Goal: Use online tool/utility: Utilize a website feature to perform a specific function

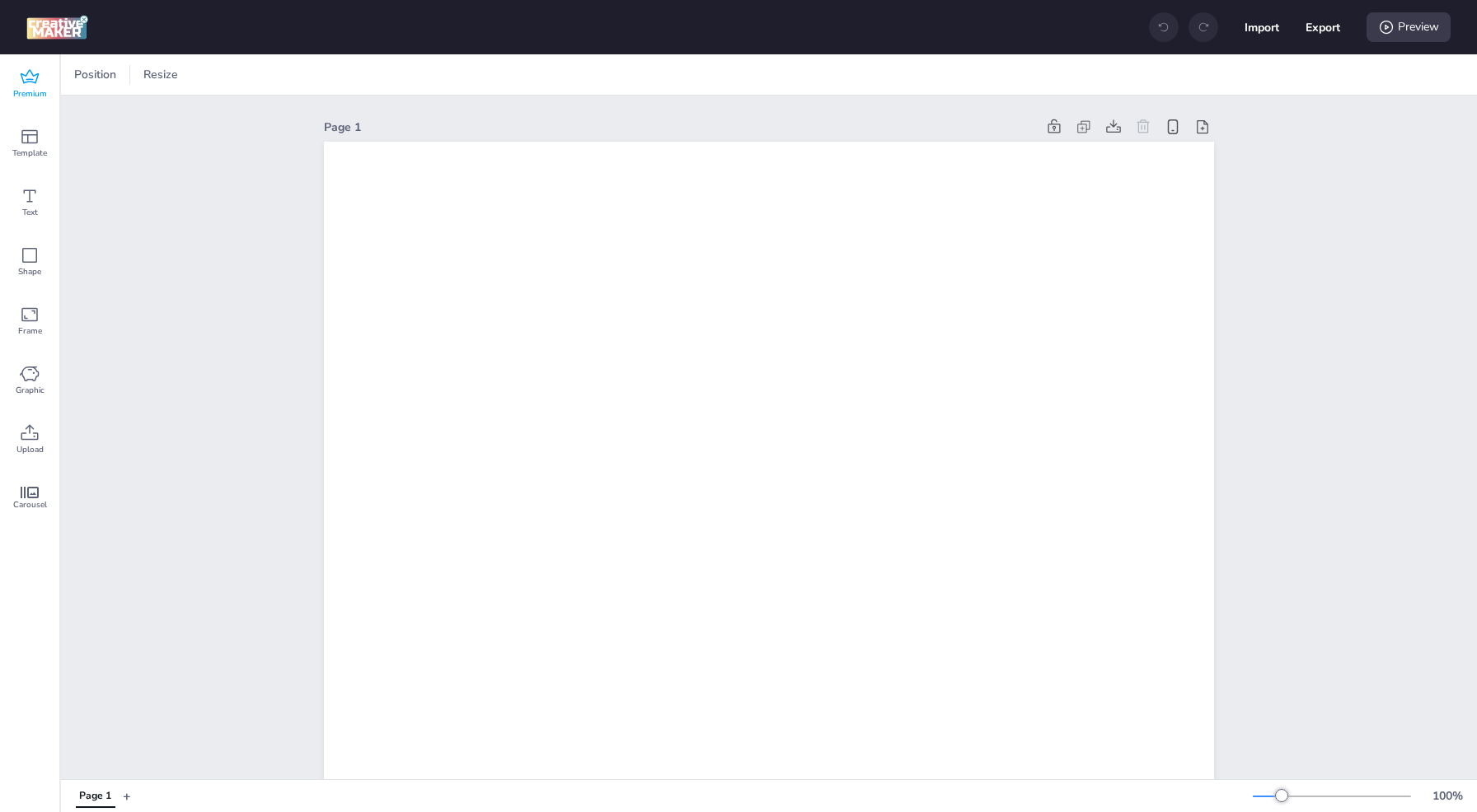
click at [40, 91] on span "Premium" at bounding box center [30, 93] width 34 height 14
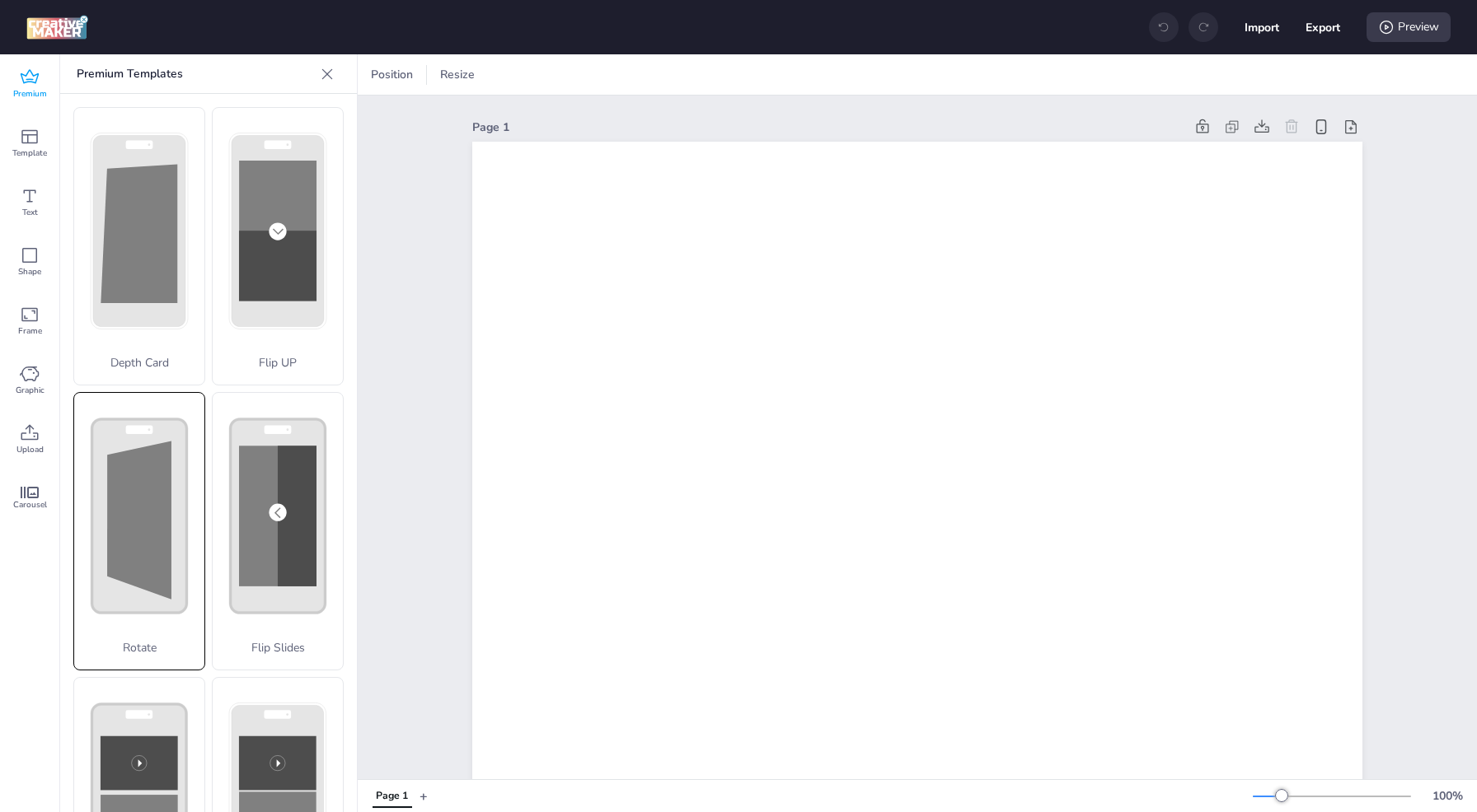
click at [157, 504] on polygon at bounding box center [139, 520] width 64 height 158
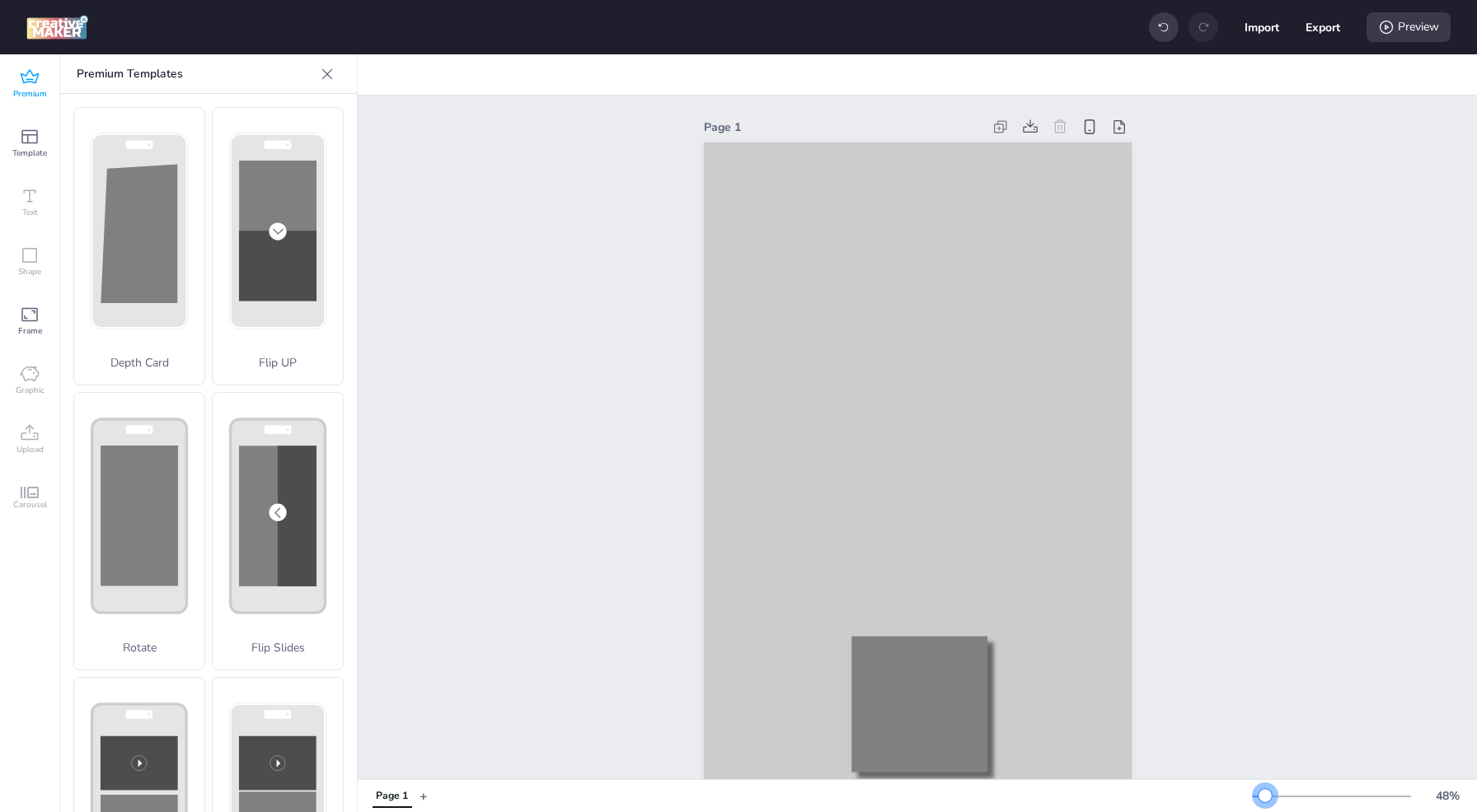
drag, startPoint x: 1277, startPoint y: 797, endPoint x: 1265, endPoint y: 794, distance: 12.4
click at [1265, 794] on div at bounding box center [1265, 796] width 14 height 14
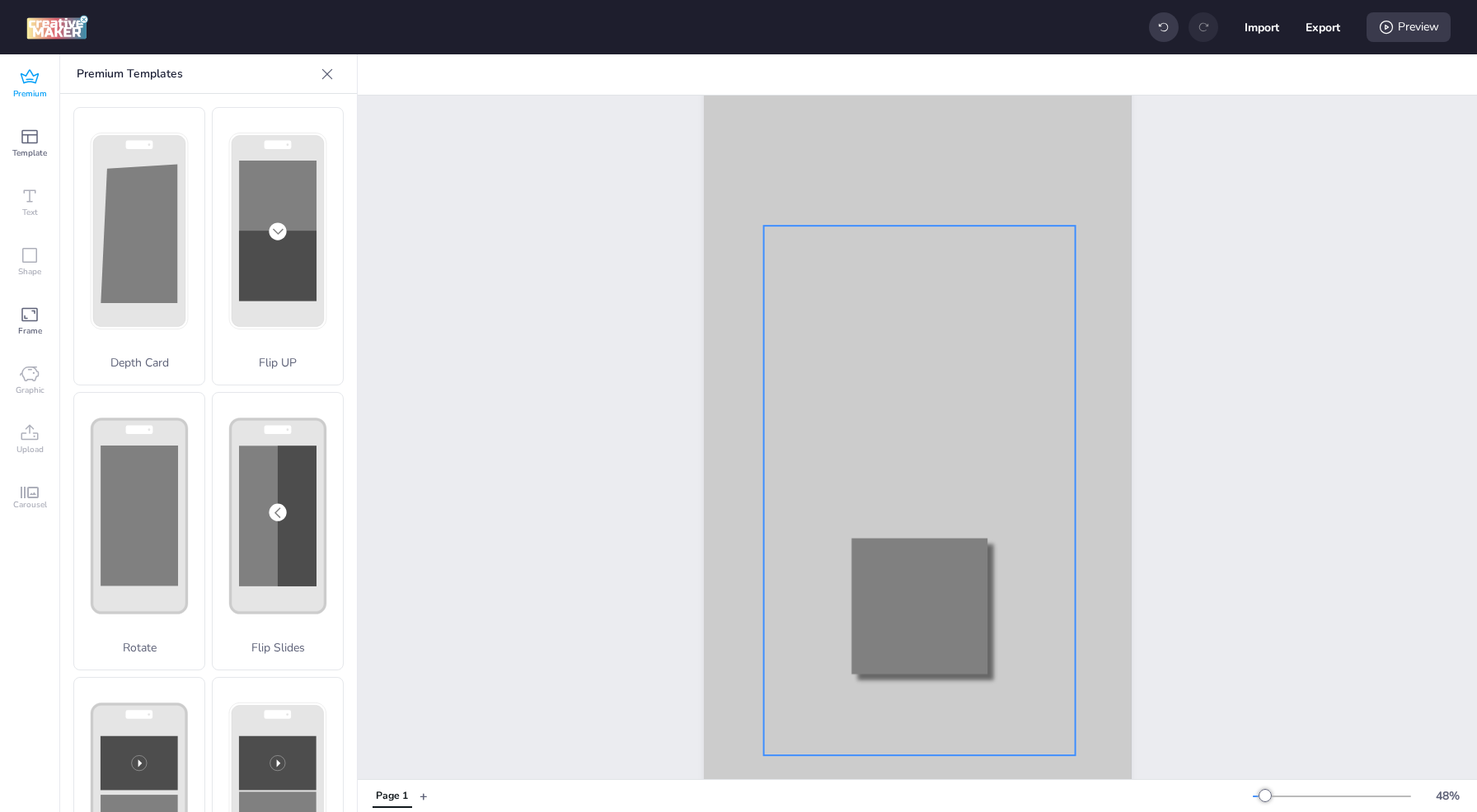
scroll to position [154, 0]
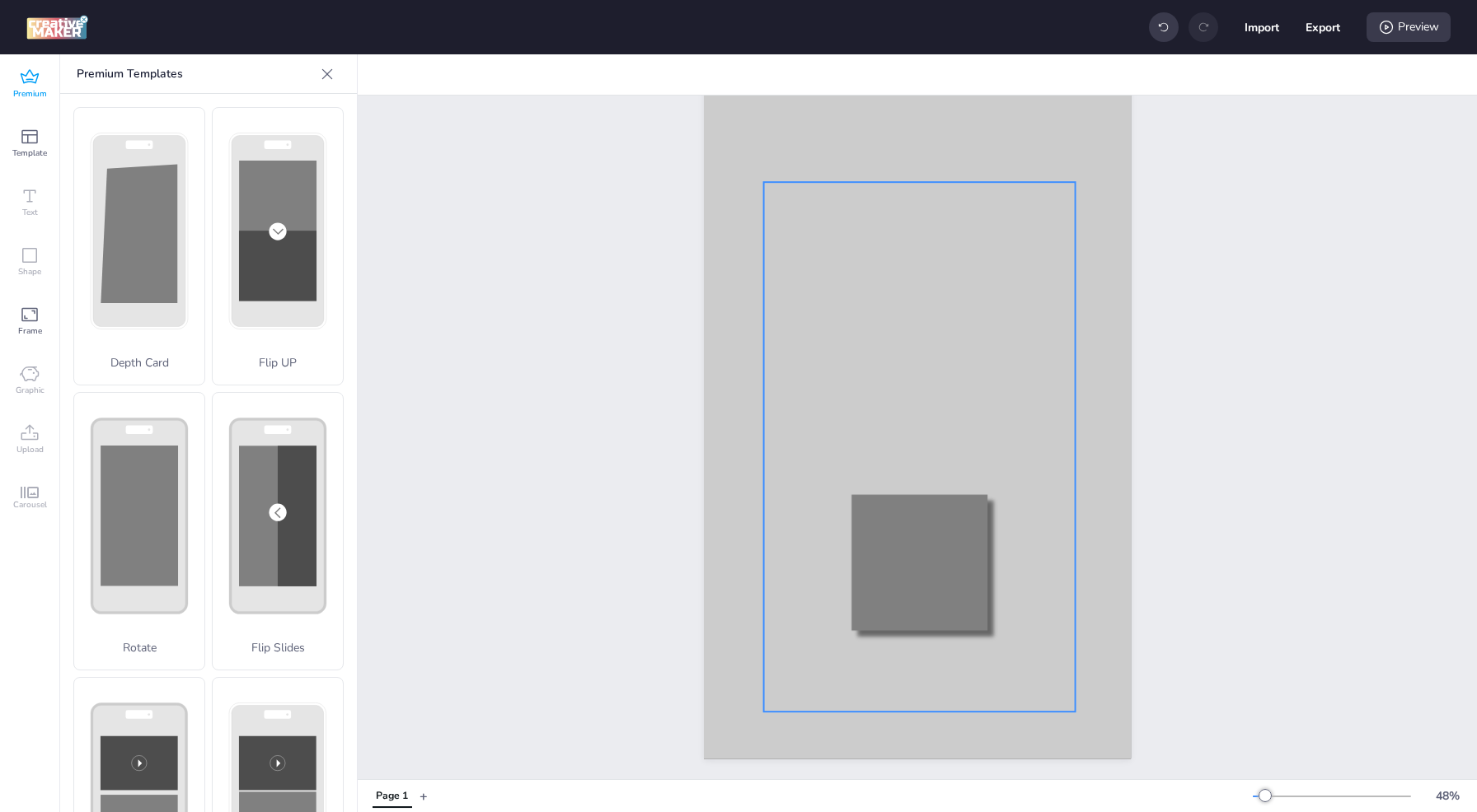
click at [841, 431] on div at bounding box center [919, 447] width 311 height 530
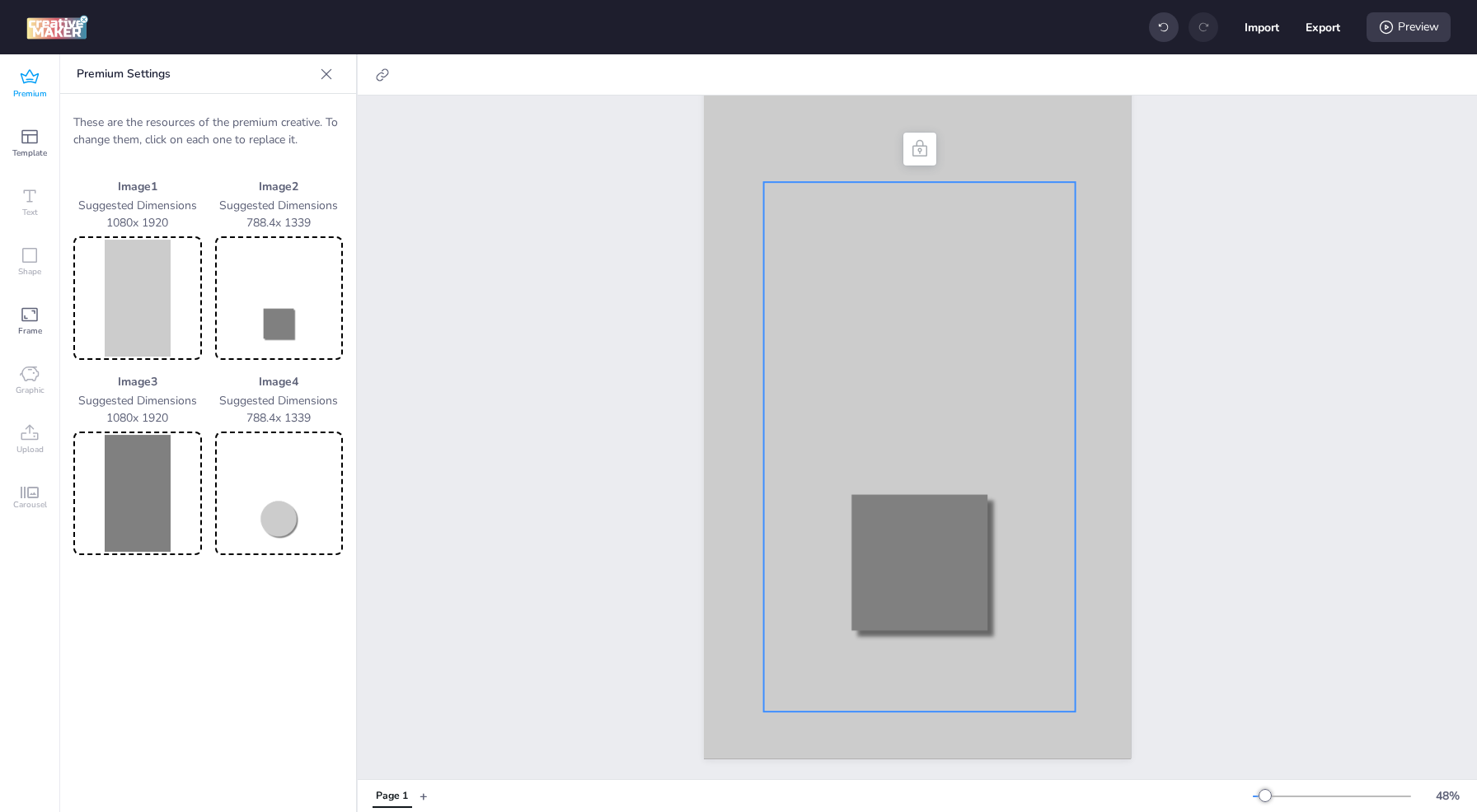
click at [139, 308] on img at bounding box center [137, 298] width 122 height 117
click at [155, 309] on img at bounding box center [137, 298] width 122 height 117
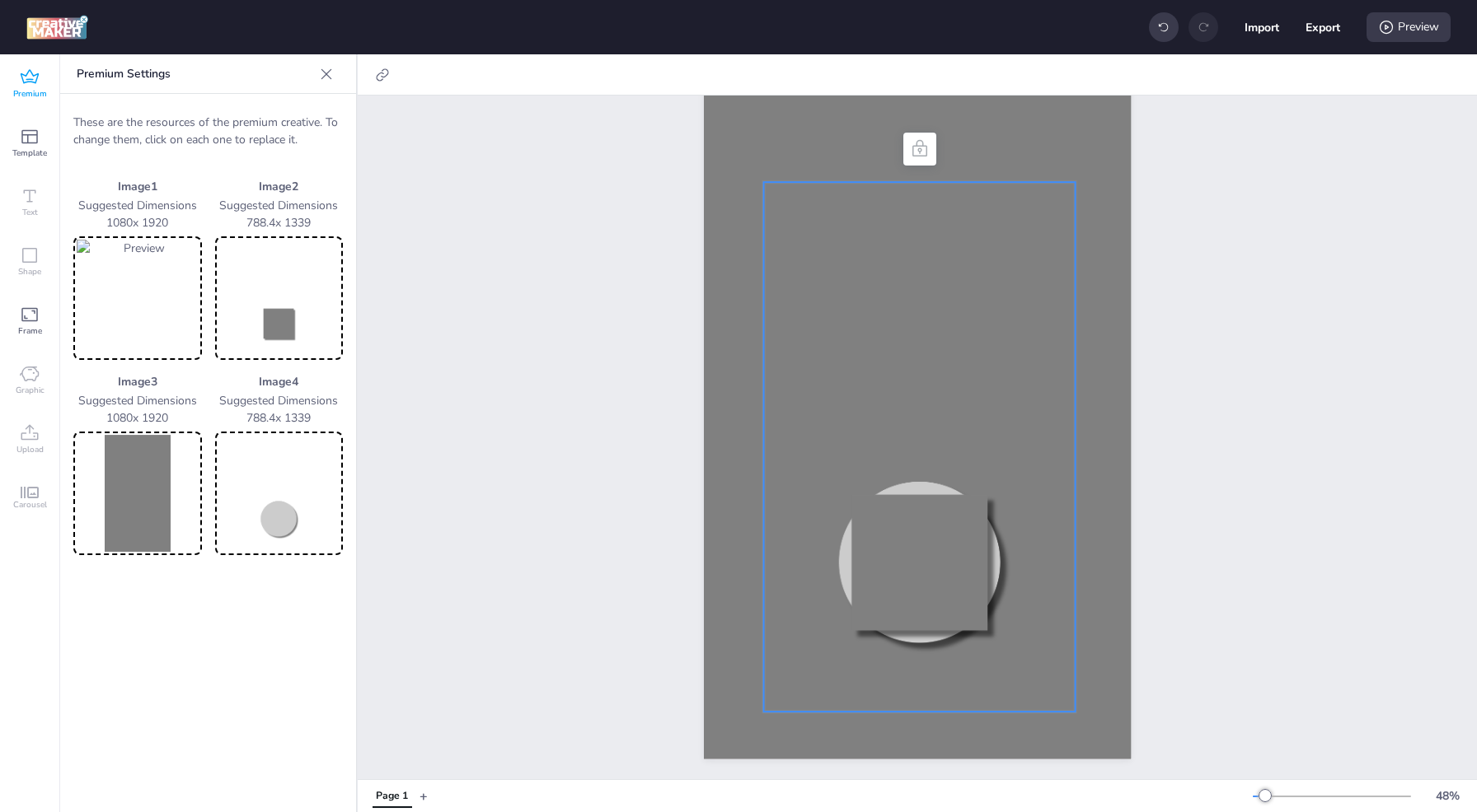
click at [144, 488] on img at bounding box center [137, 493] width 122 height 117
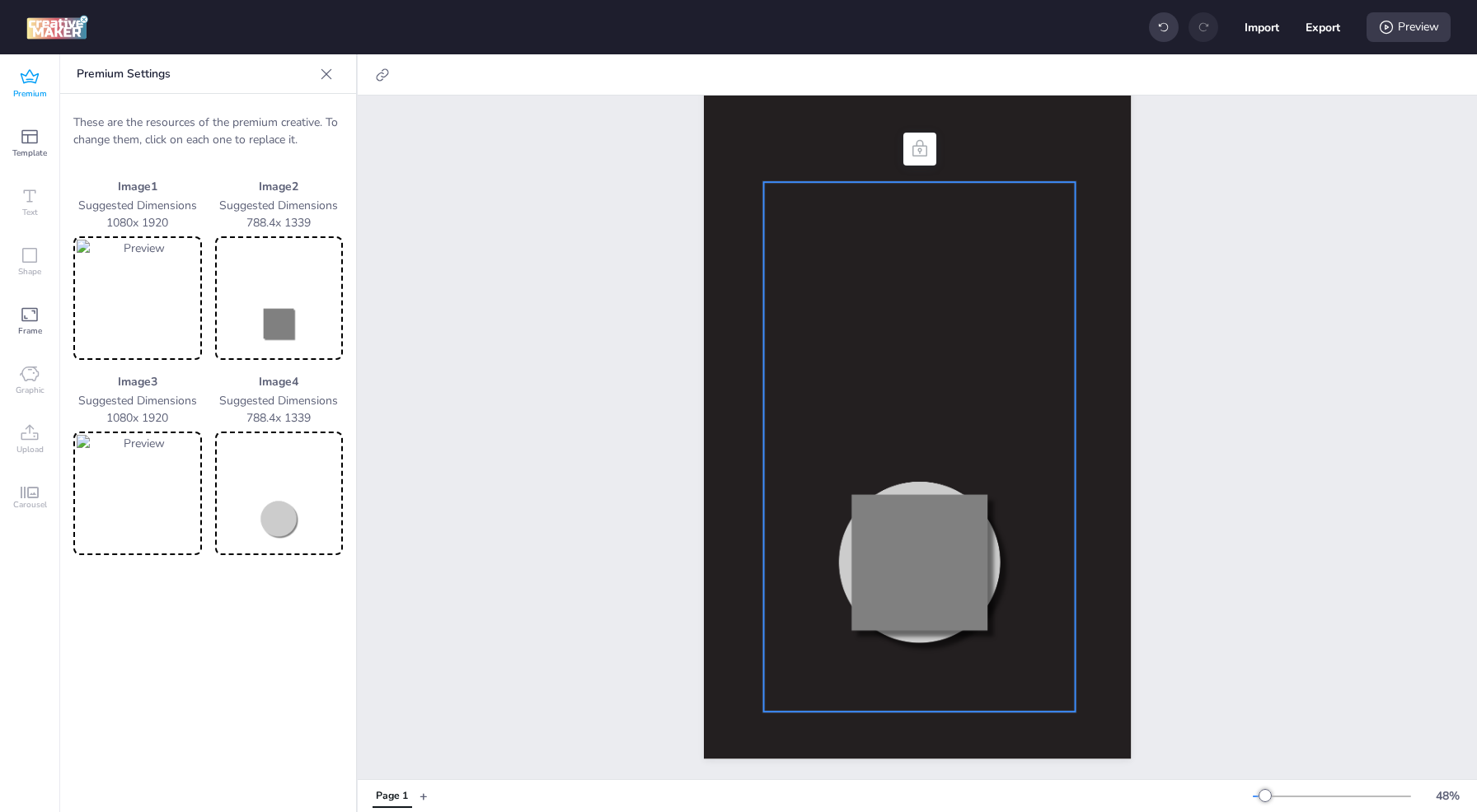
drag, startPoint x: 133, startPoint y: 495, endPoint x: 265, endPoint y: 307, distance: 229.7
click at [265, 307] on div "Image 1 Suggested Dimensions 1080 x 1920 Image 2 Suggested Dimensions 788.4 x 1…" at bounding box center [208, 367] width 270 height 377
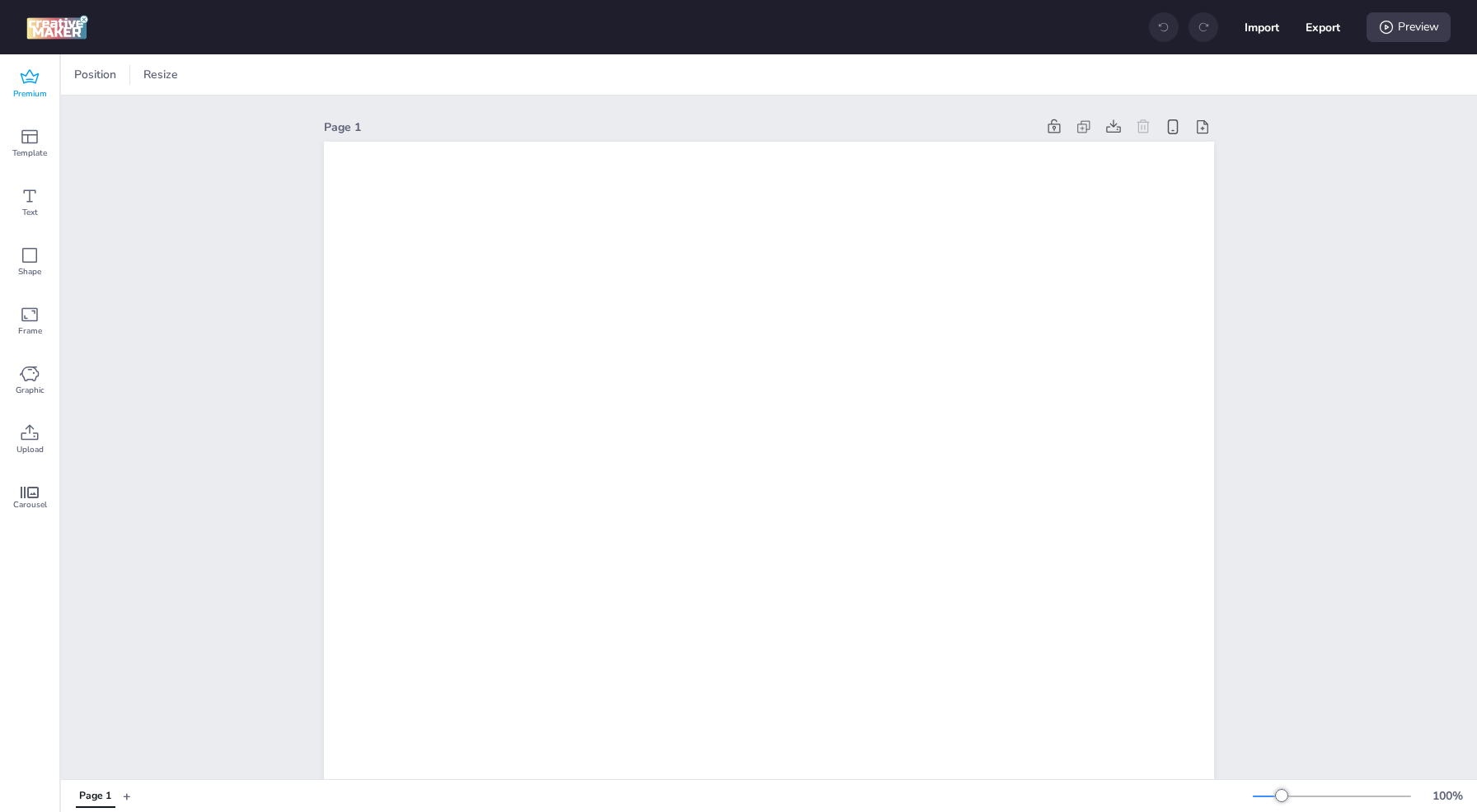
click at [49, 100] on div "Premium" at bounding box center [29, 83] width 59 height 59
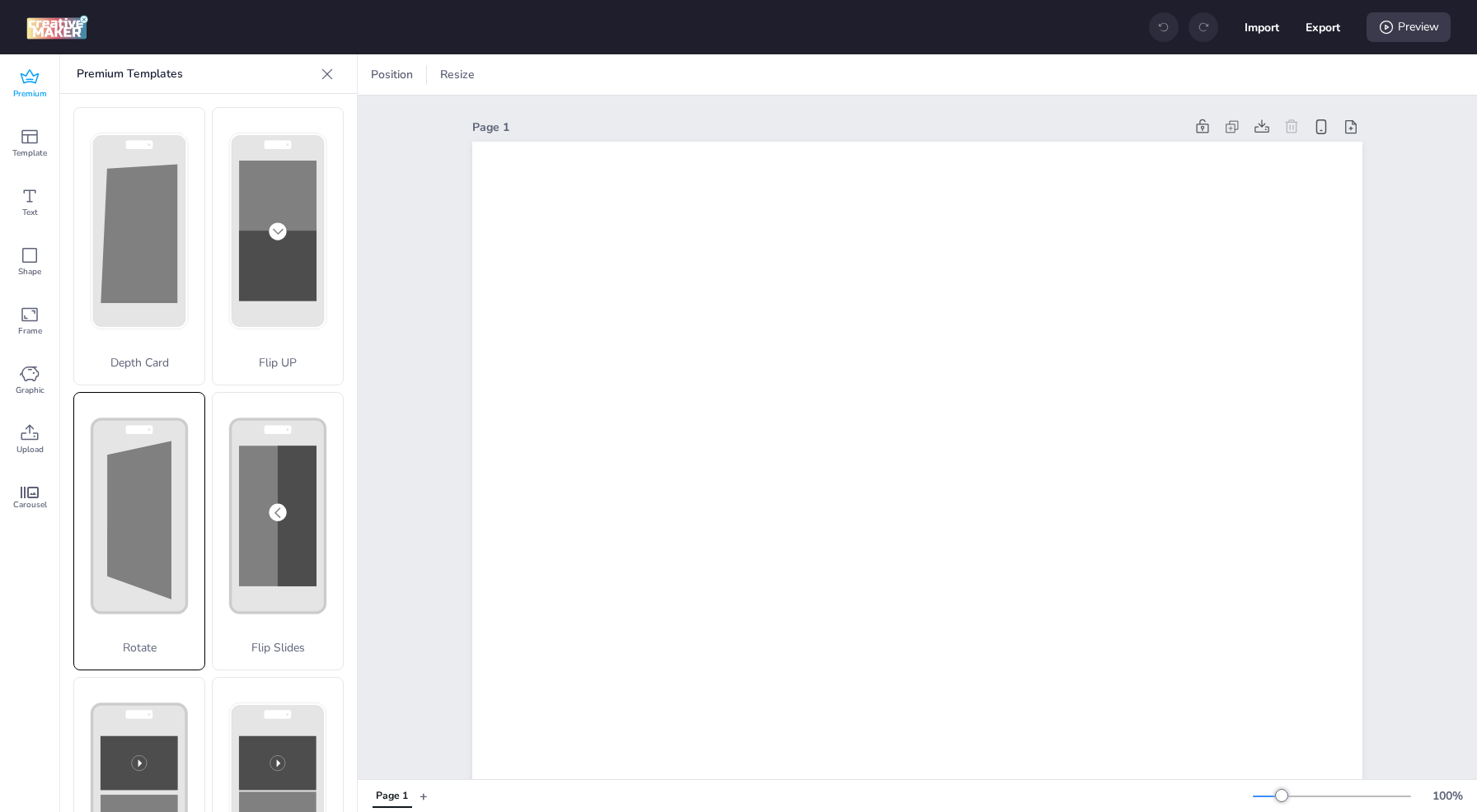
click at [142, 572] on rect at bounding box center [140, 515] width 94 height 193
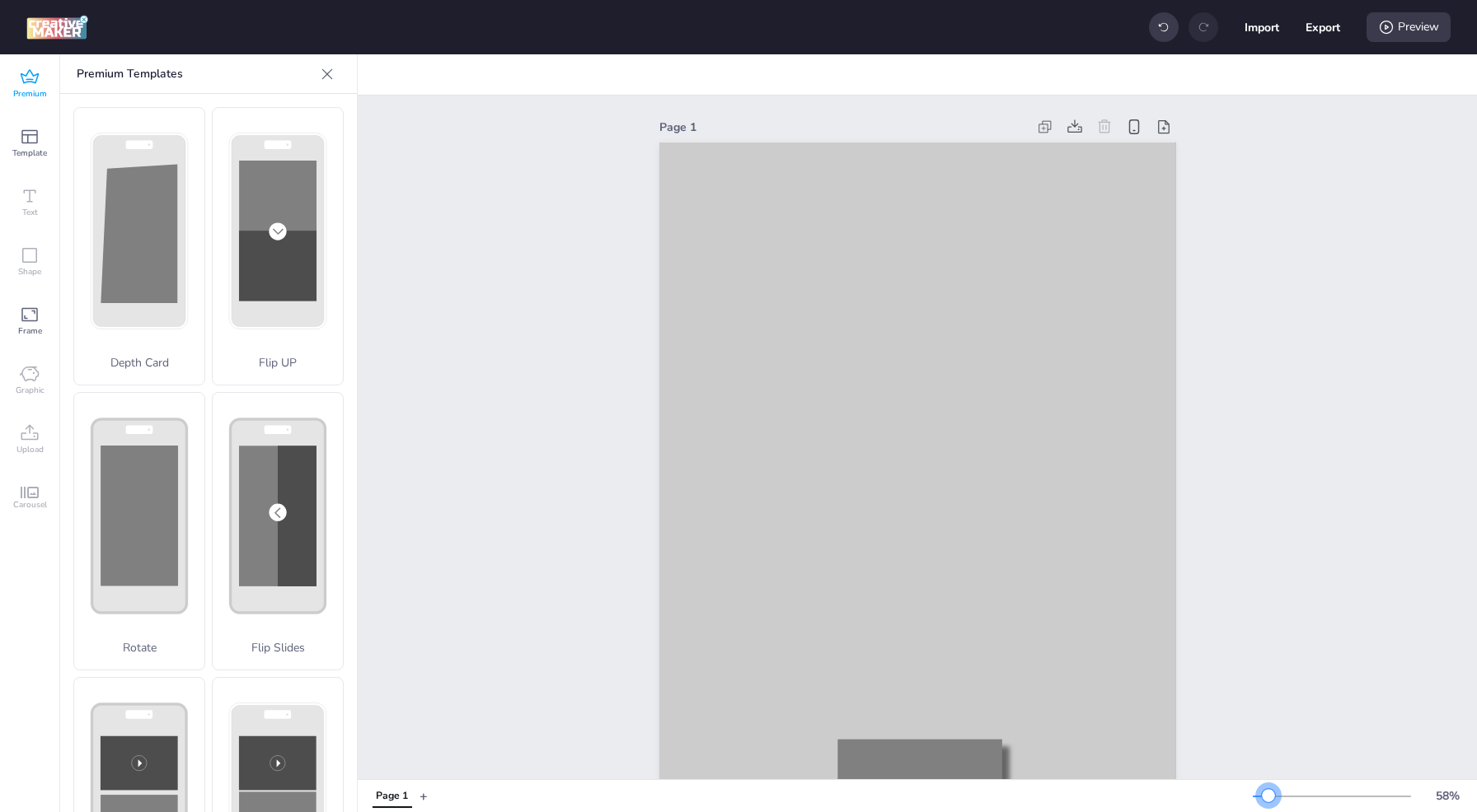
drag, startPoint x: 1282, startPoint y: 800, endPoint x: 1268, endPoint y: 798, distance: 14.1
click at [1268, 798] on div at bounding box center [1332, 797] width 158 height 14
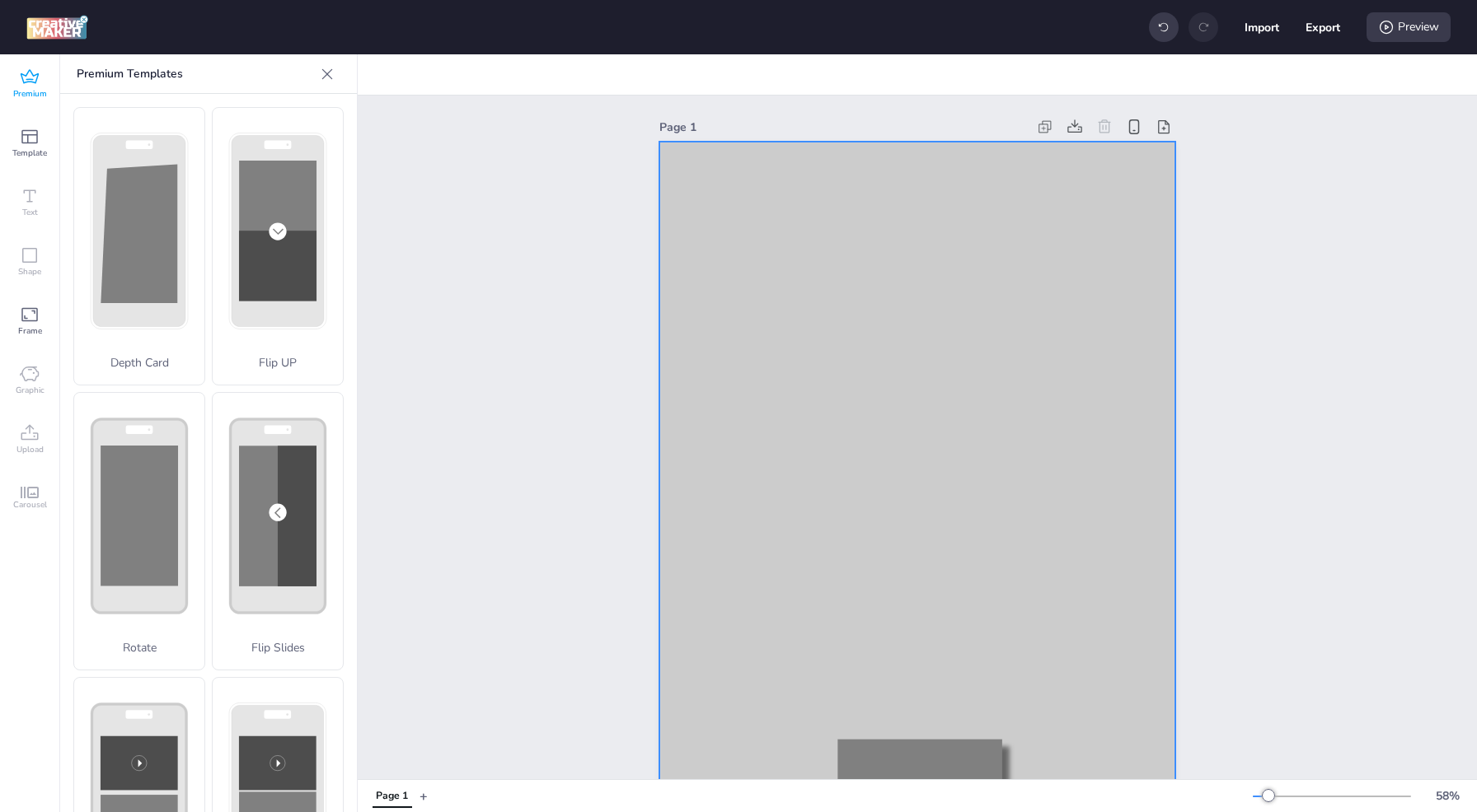
click at [825, 279] on div at bounding box center [917, 600] width 516 height 917
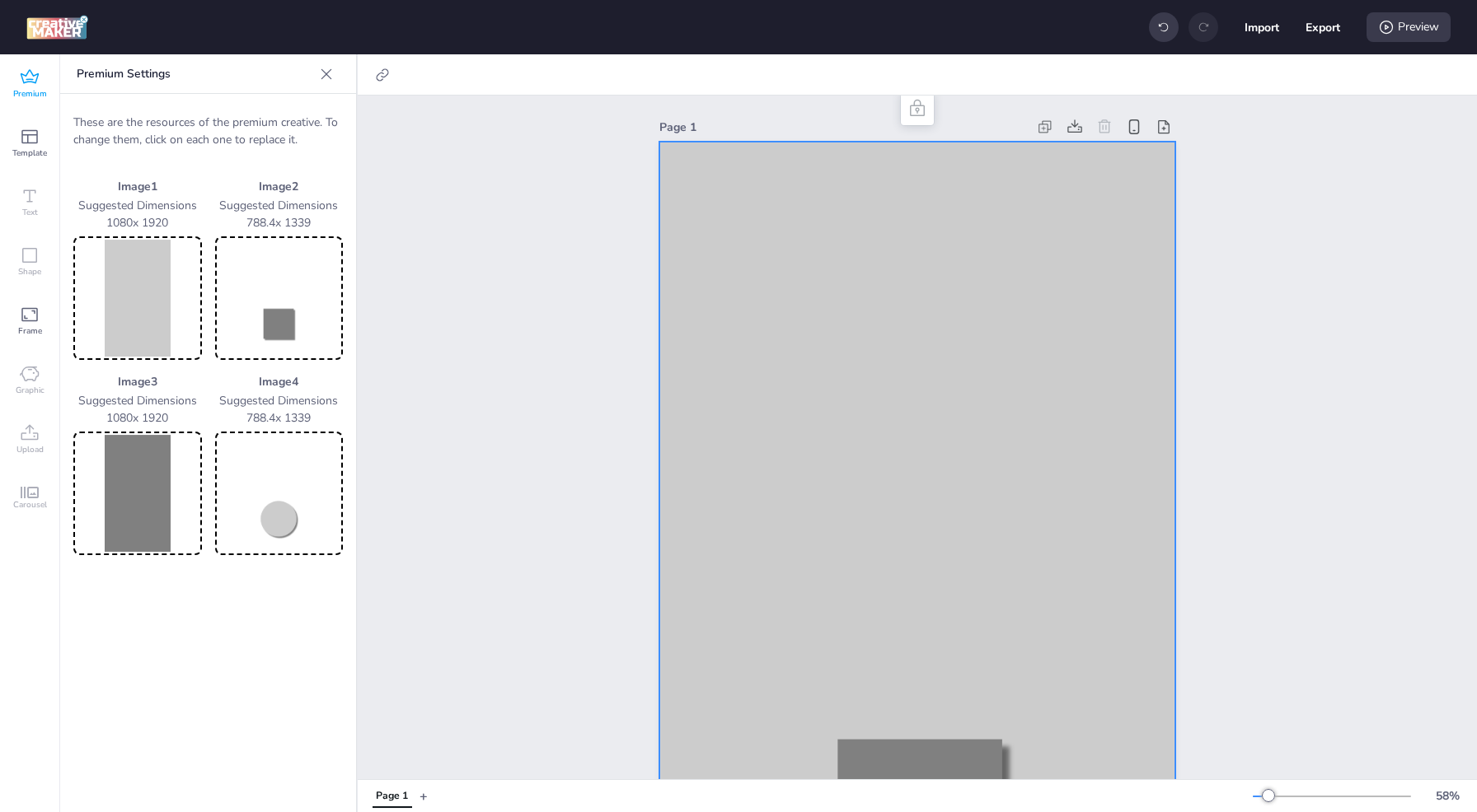
click at [133, 287] on img at bounding box center [137, 298] width 122 height 117
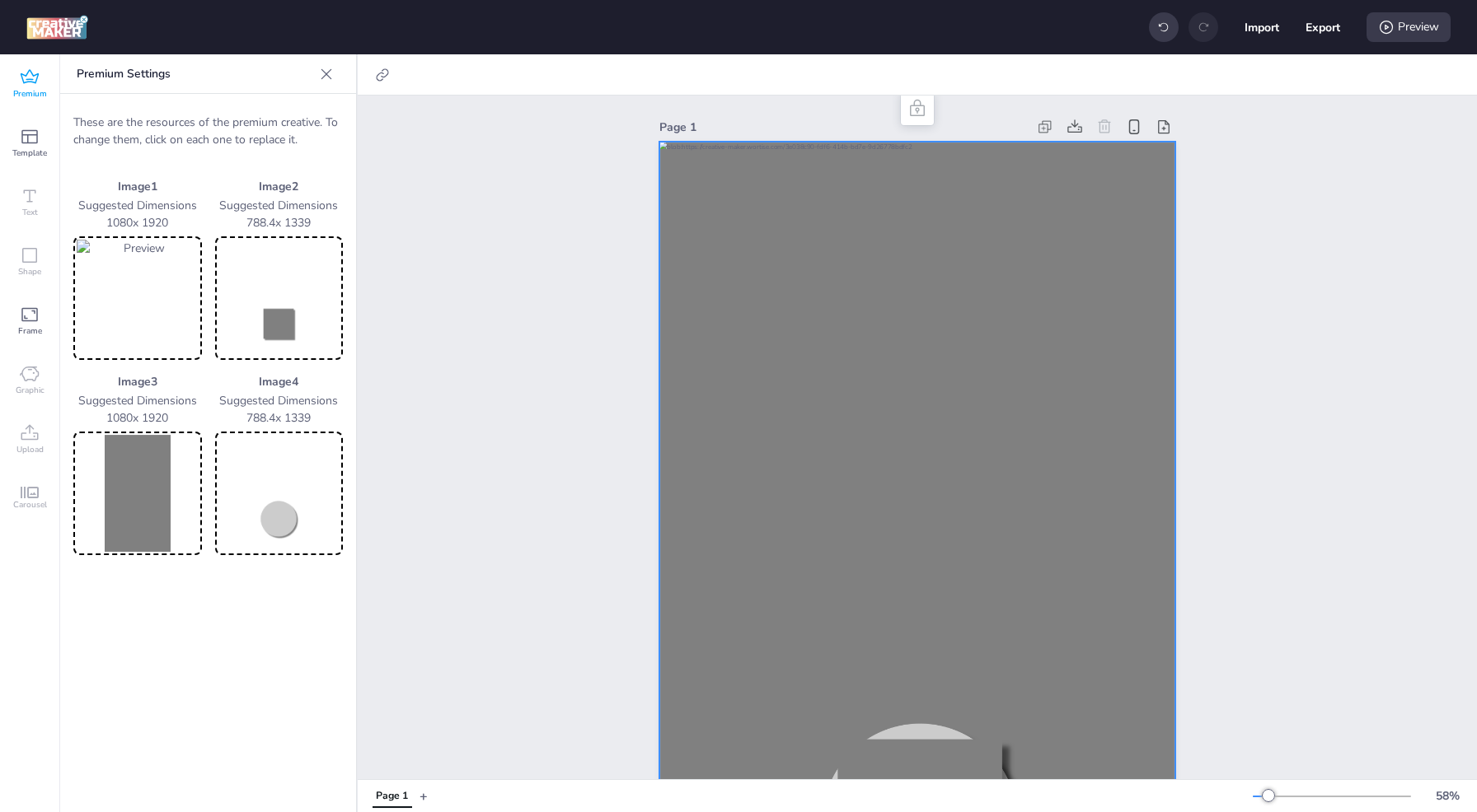
click at [241, 262] on img at bounding box center [280, 298] width 122 height 117
click at [1394, 34] on div "Preview" at bounding box center [1408, 27] width 84 height 30
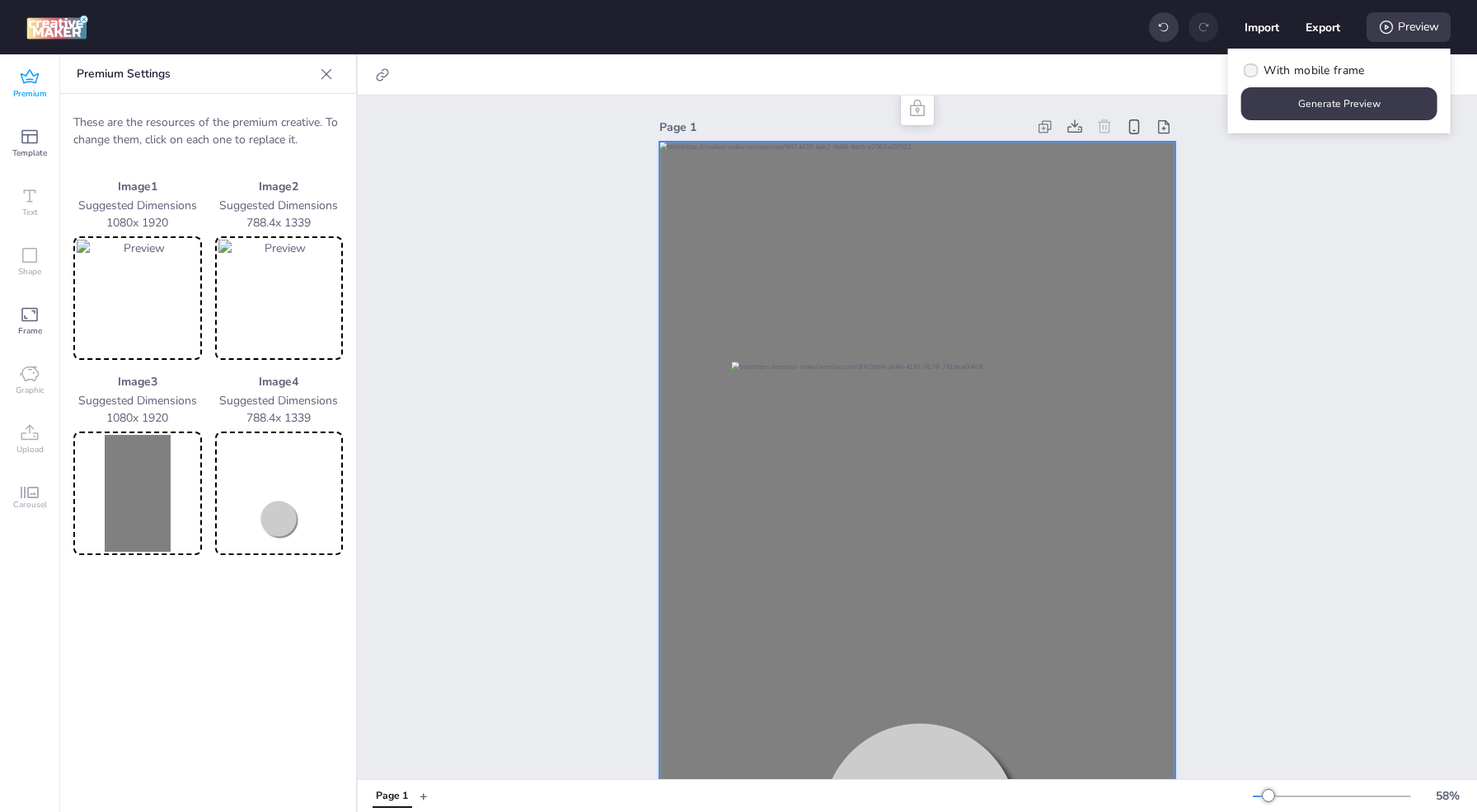
click at [1316, 75] on span "With mobile frame" at bounding box center [1314, 70] width 101 height 17
click at [1254, 75] on input "With mobile frame" at bounding box center [1248, 77] width 11 height 11
checkbox input "true"
click at [1322, 102] on button "Generate Preview" at bounding box center [1339, 103] width 196 height 33
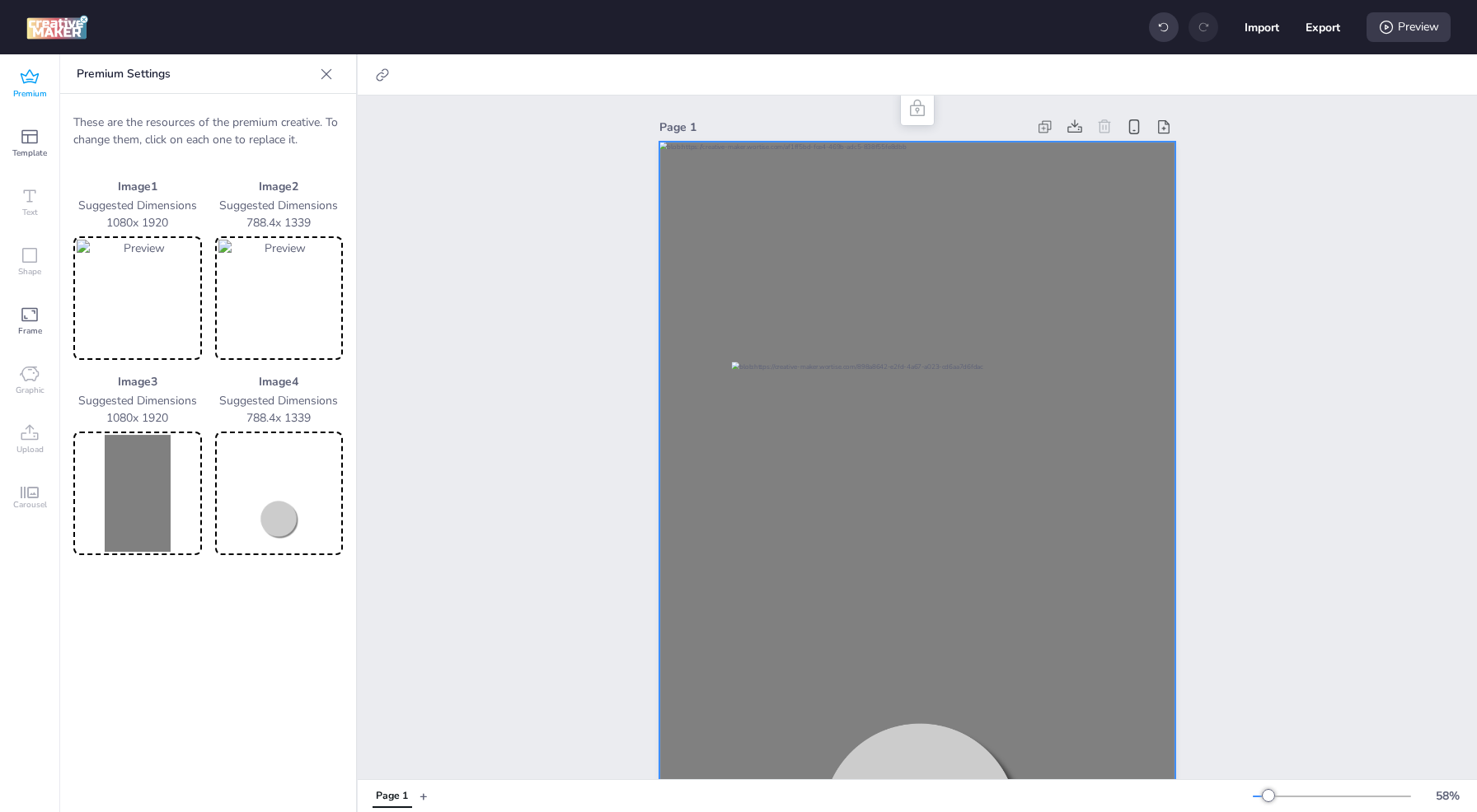
click at [307, 279] on img at bounding box center [280, 298] width 122 height 117
click at [140, 492] on img at bounding box center [137, 493] width 122 height 117
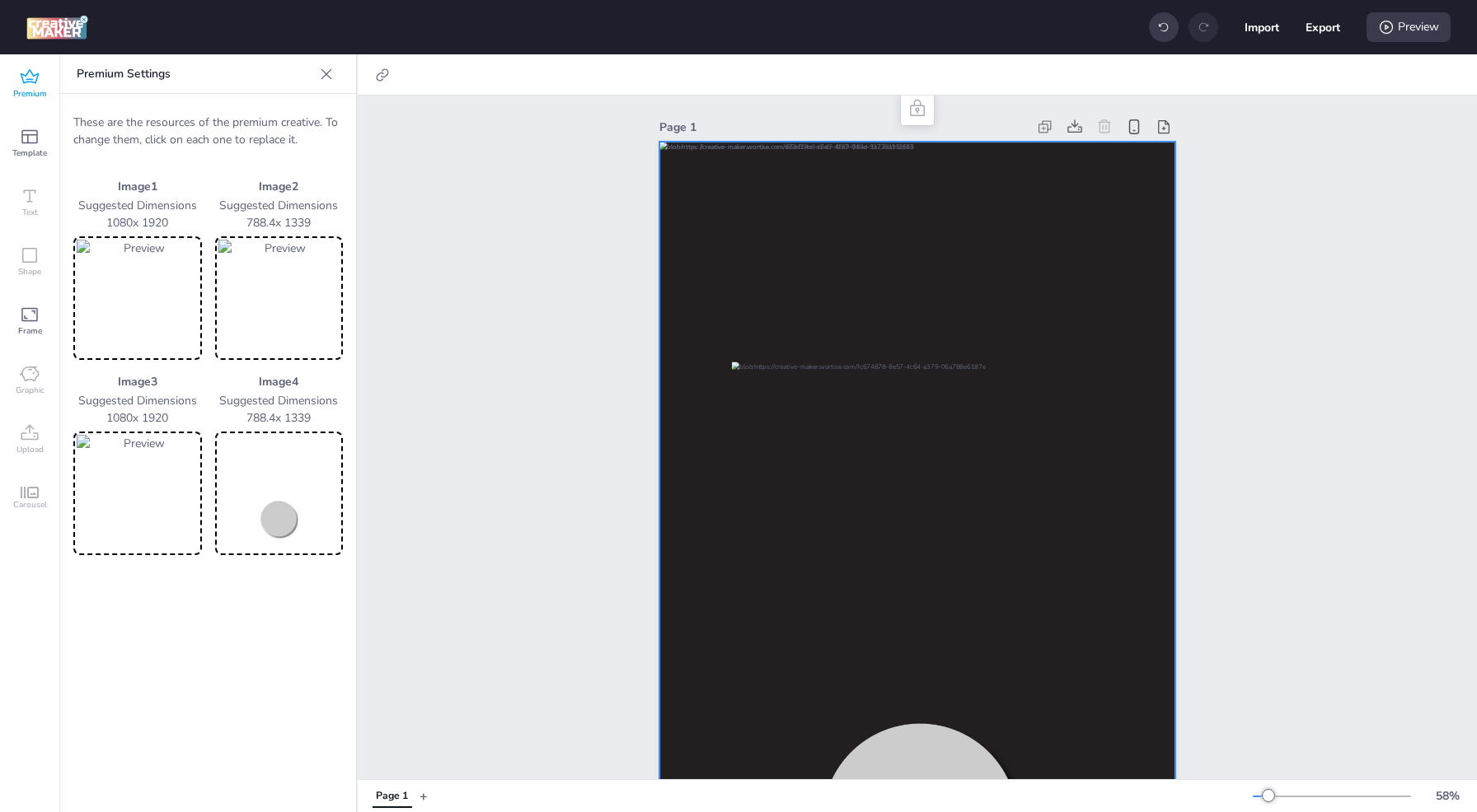
click at [290, 523] on img at bounding box center [280, 493] width 122 height 117
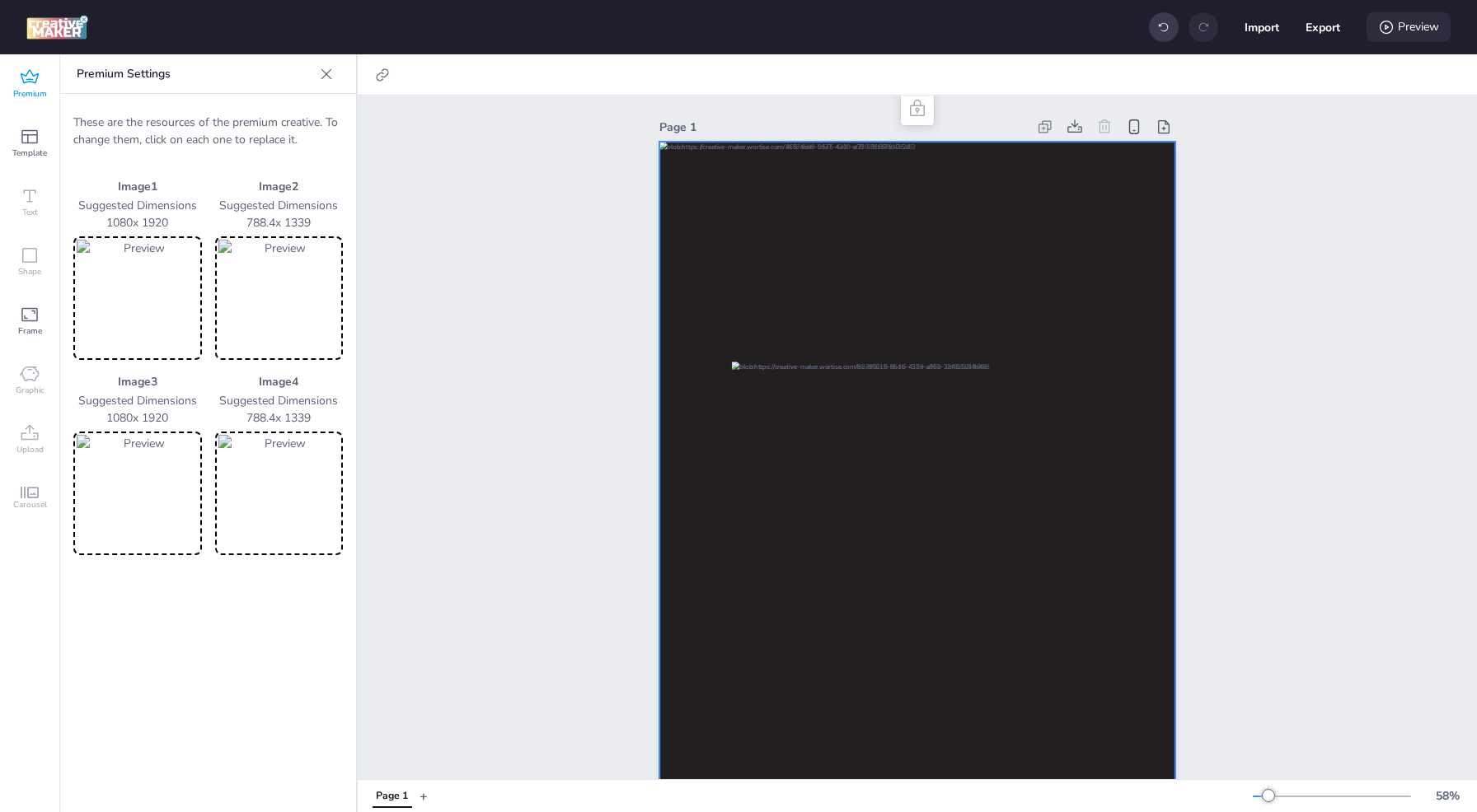
click at [1433, 29] on div "Preview" at bounding box center [1408, 27] width 84 height 30
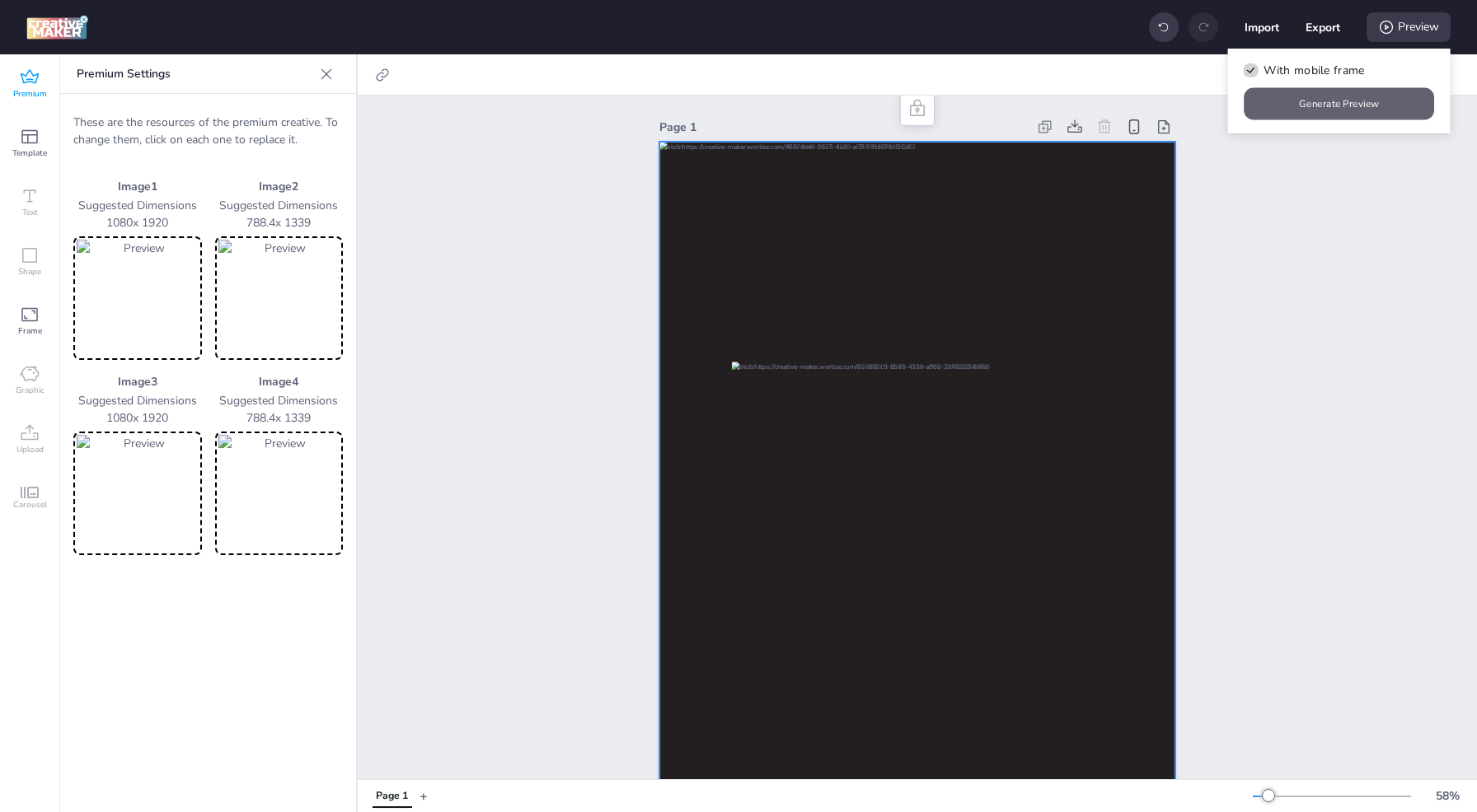
click at [1321, 106] on button "Generate Preview" at bounding box center [1340, 103] width 191 height 32
